Goal: Task Accomplishment & Management: Use online tool/utility

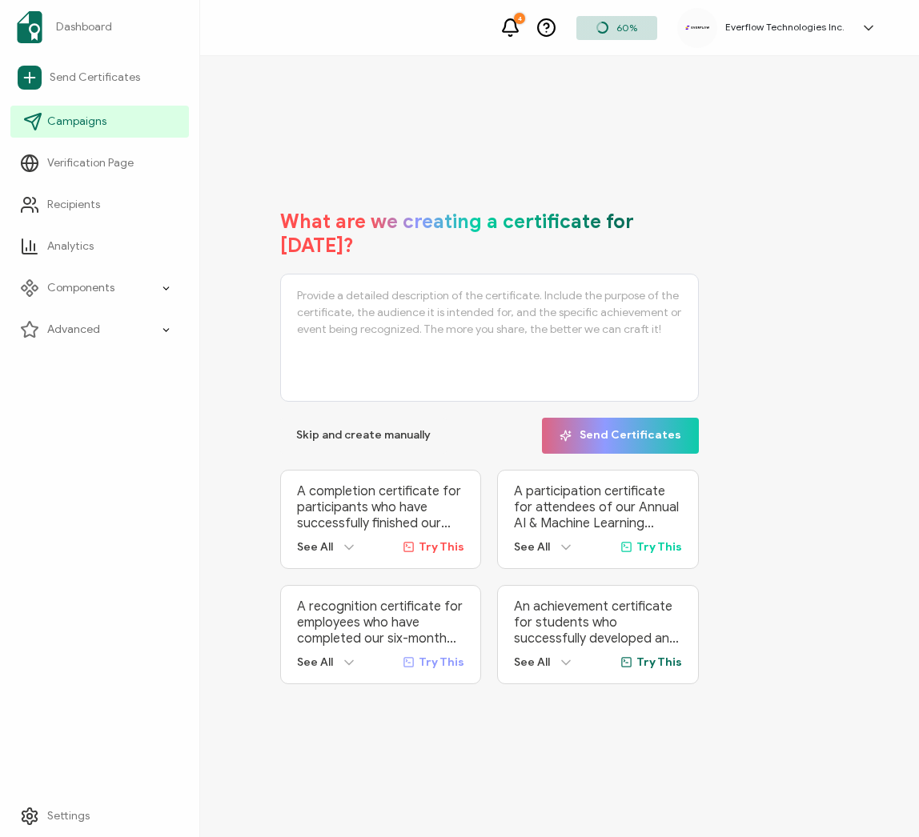
click at [95, 123] on span "Campaigns" at bounding box center [76, 122] width 59 height 16
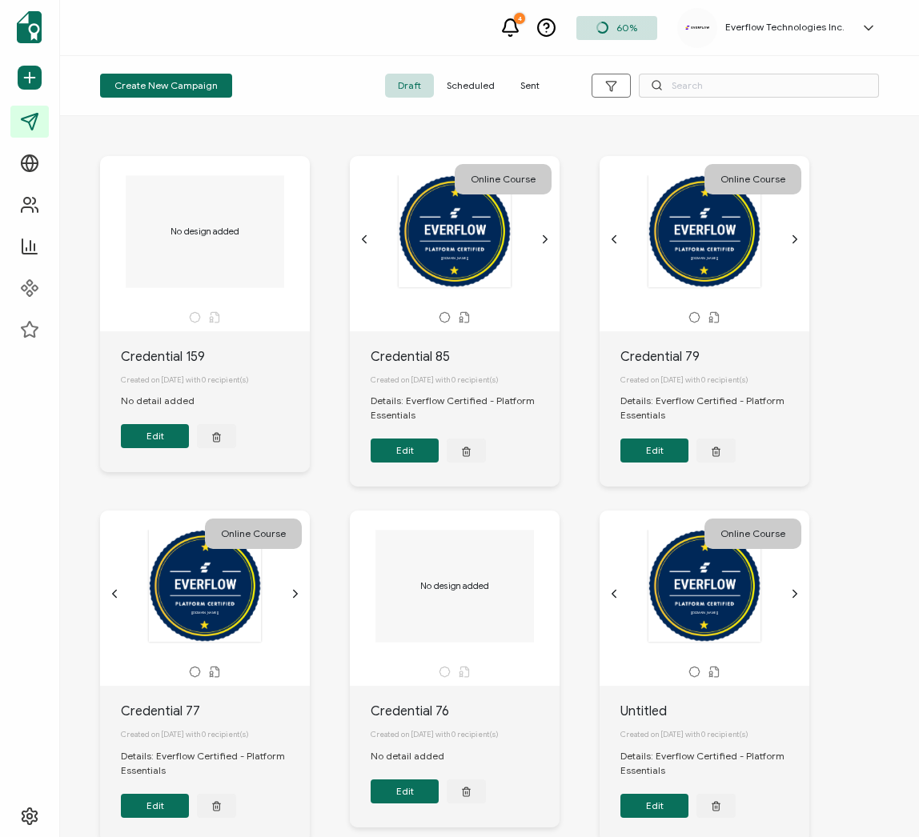
drag, startPoint x: 527, startPoint y: 98, endPoint x: 527, endPoint y: 87, distance: 10.4
click at [527, 98] on div "Create New Campaign Draft Scheduled Sent" at bounding box center [489, 86] width 859 height 60
click at [527, 87] on span "Sent" at bounding box center [530, 86] width 45 height 24
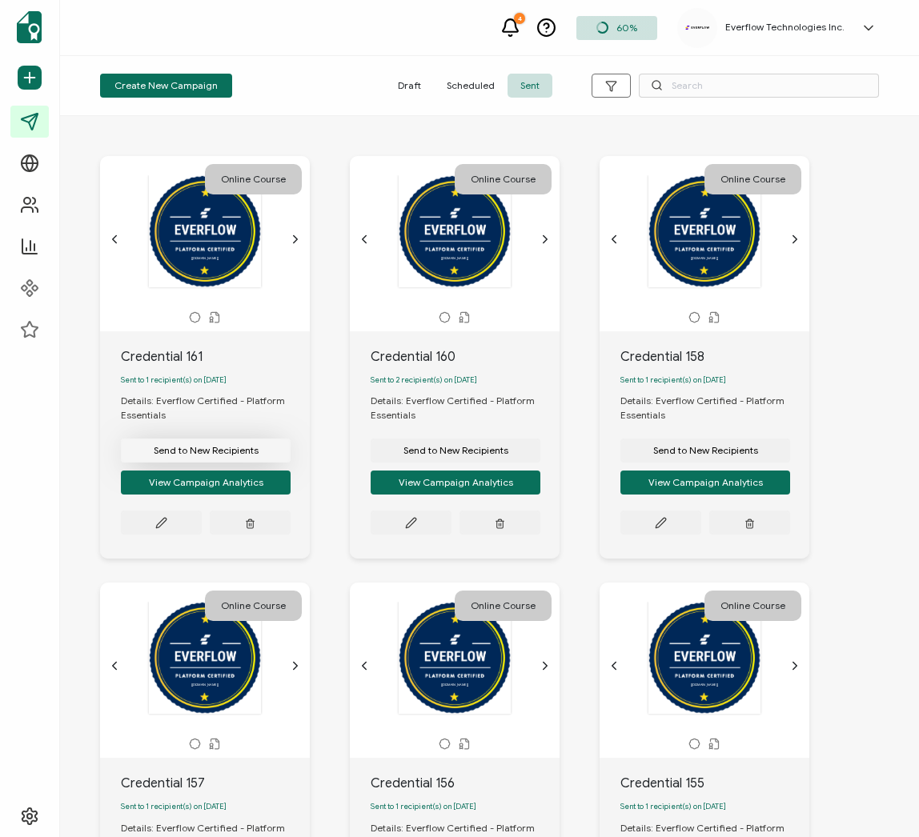
click at [187, 456] on span "Send to New Recipients" at bounding box center [206, 451] width 105 height 10
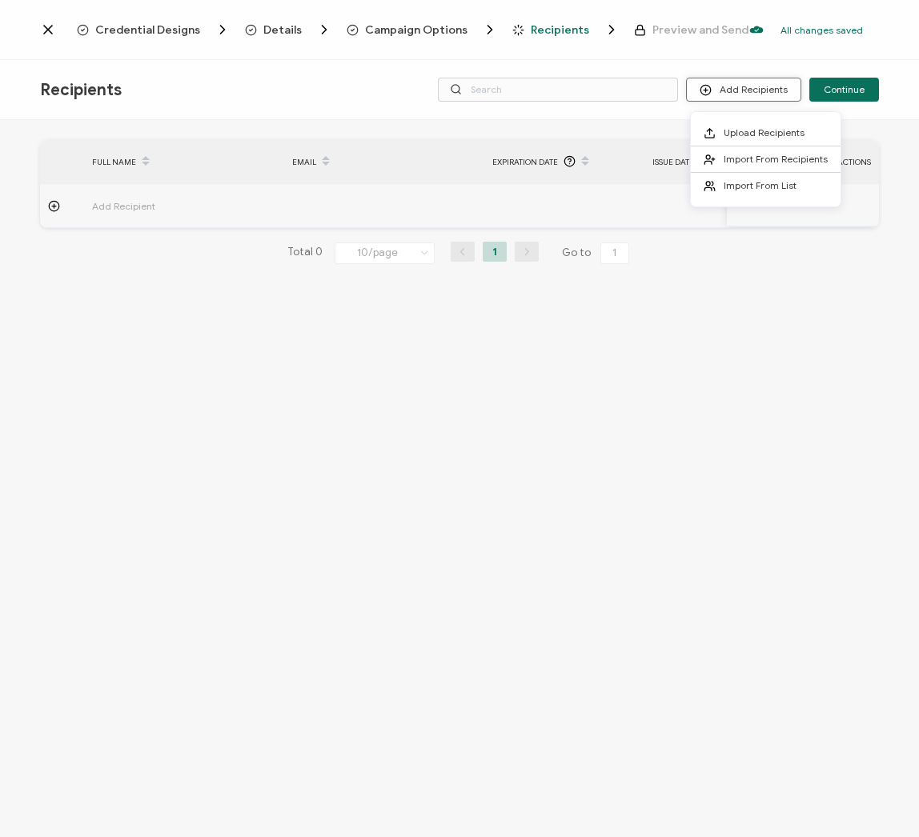
click at [741, 87] on button "Add Recipients" at bounding box center [743, 90] width 115 height 24
drag, startPoint x: 750, startPoint y: 164, endPoint x: 661, endPoint y: 175, distance: 90.3
click at [750, 164] on span "Import From Recipients" at bounding box center [776, 159] width 104 height 12
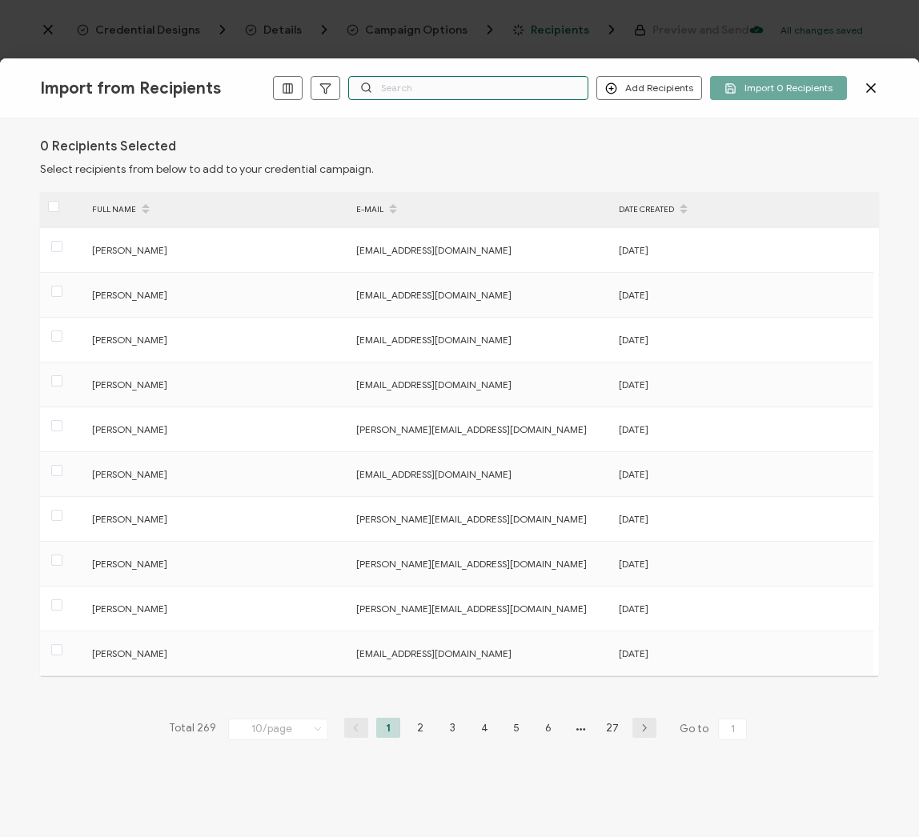
click at [471, 84] on input "text" at bounding box center [468, 88] width 240 height 24
paste input "[EMAIL_ADDRESS][DOMAIN_NAME]"
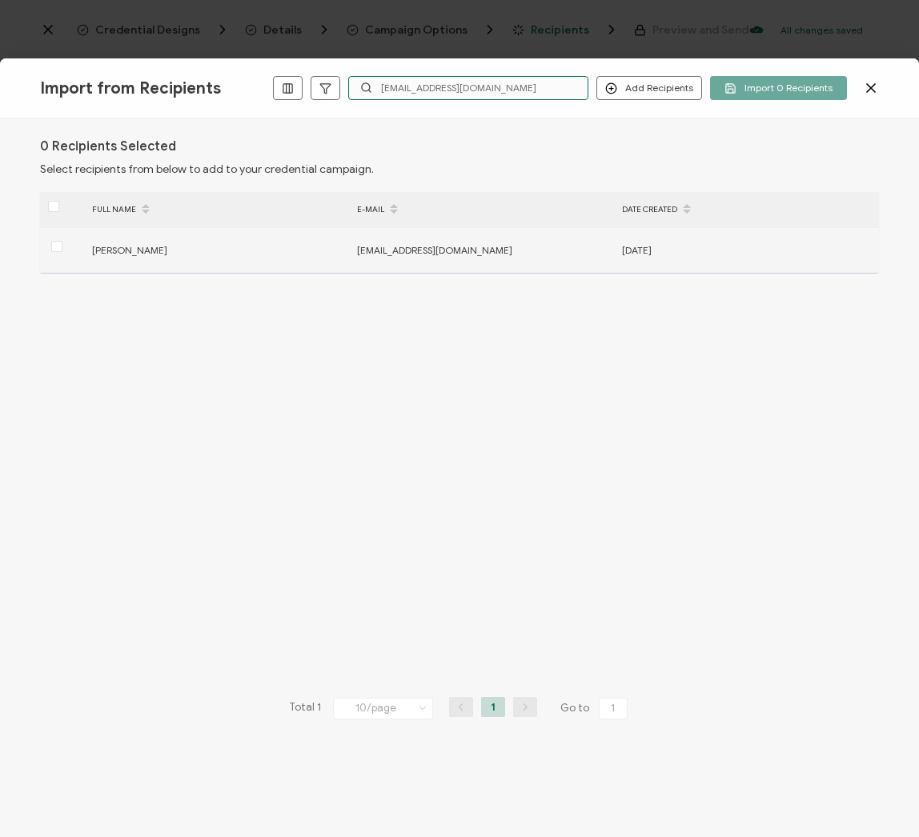
type input "[EMAIL_ADDRESS][DOMAIN_NAME]"
drag, startPoint x: 631, startPoint y: 249, endPoint x: 697, endPoint y: 252, distance: 66.5
click at [705, 251] on tr "[PERSON_NAME] [EMAIL_ADDRESS][DOMAIN_NAME] [DATE]" at bounding box center [459, 250] width 839 height 45
drag, startPoint x: 678, startPoint y: 251, endPoint x: 621, endPoint y: 248, distance: 57.7
click at [617, 247] on div "[DATE]" at bounding box center [745, 250] width 263 height 18
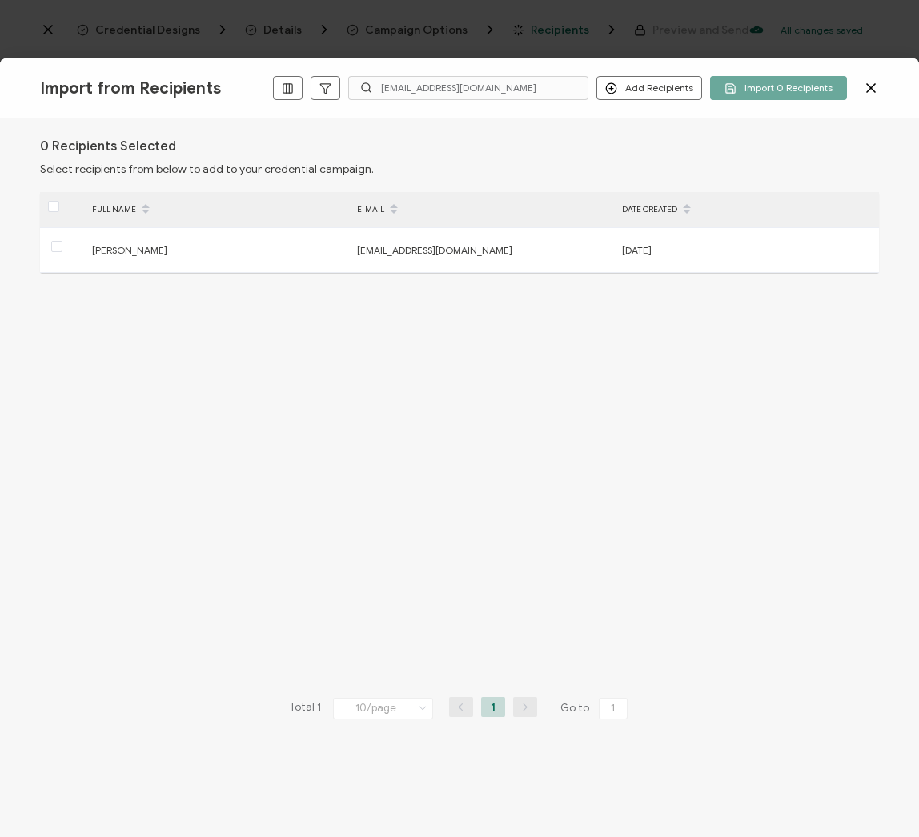
drag, startPoint x: 627, startPoint y: 248, endPoint x: 317, endPoint y: 2, distance: 395.5
click at [685, 247] on div "[DATE]" at bounding box center [745, 250] width 263 height 18
